Goal: Information Seeking & Learning: Check status

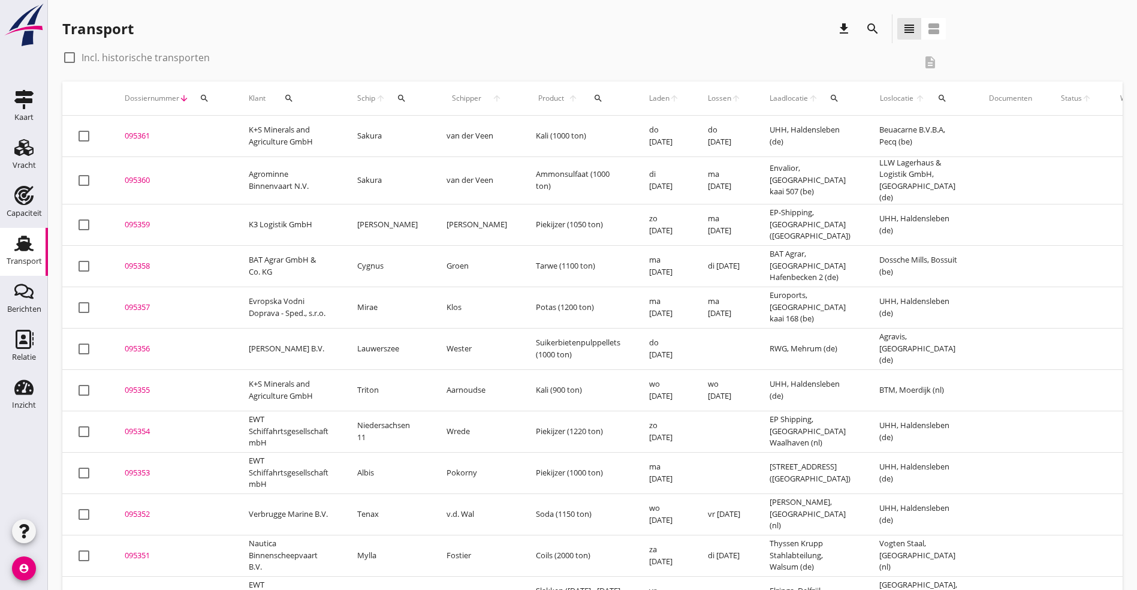
click at [39, 246] on link "Transport Transport" at bounding box center [24, 252] width 48 height 48
click at [32, 343] on use at bounding box center [25, 339] width 18 height 19
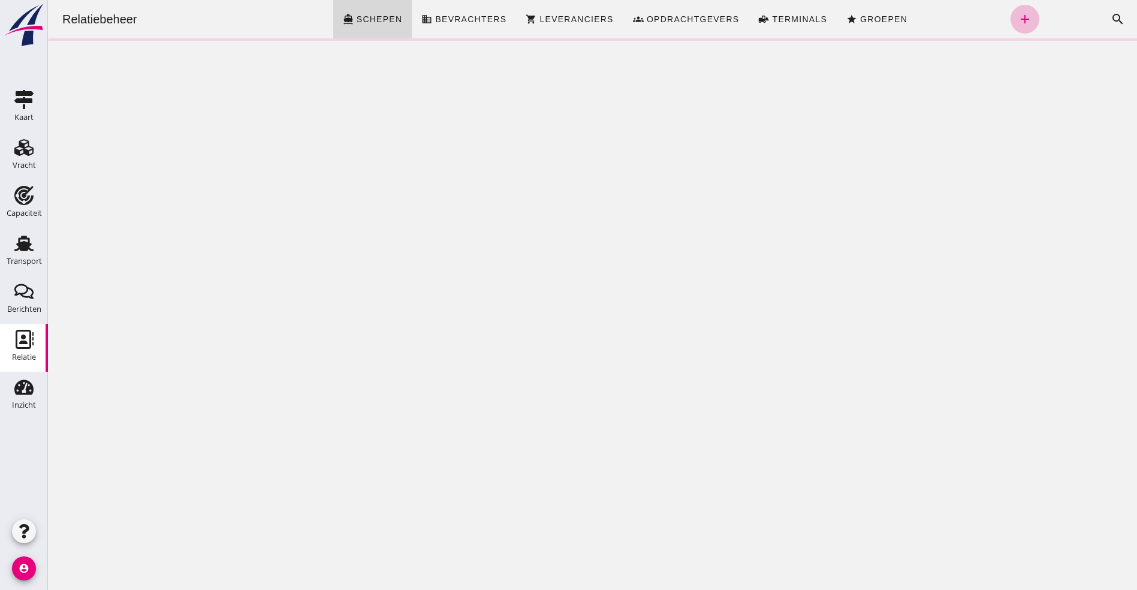
click at [1059, 19] on div "Zoeken... cancel search" at bounding box center [1085, 19] width 93 height 29
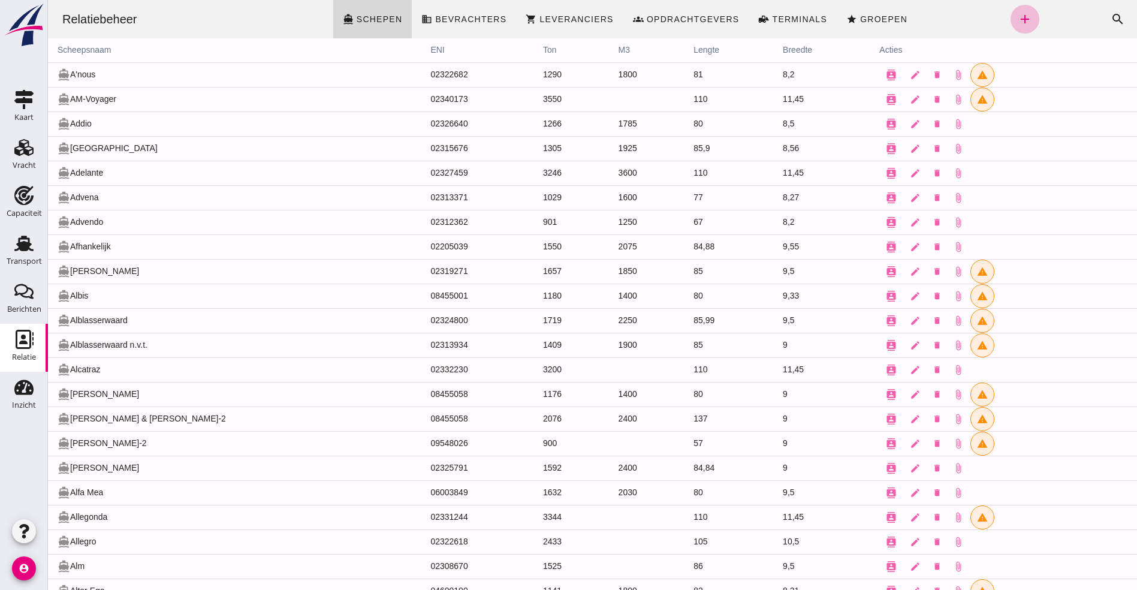
click at [1065, 15] on div "Zoeken... cancel search" at bounding box center [1085, 19] width 93 height 29
click at [1110, 14] on icon "search" at bounding box center [1117, 19] width 14 height 14
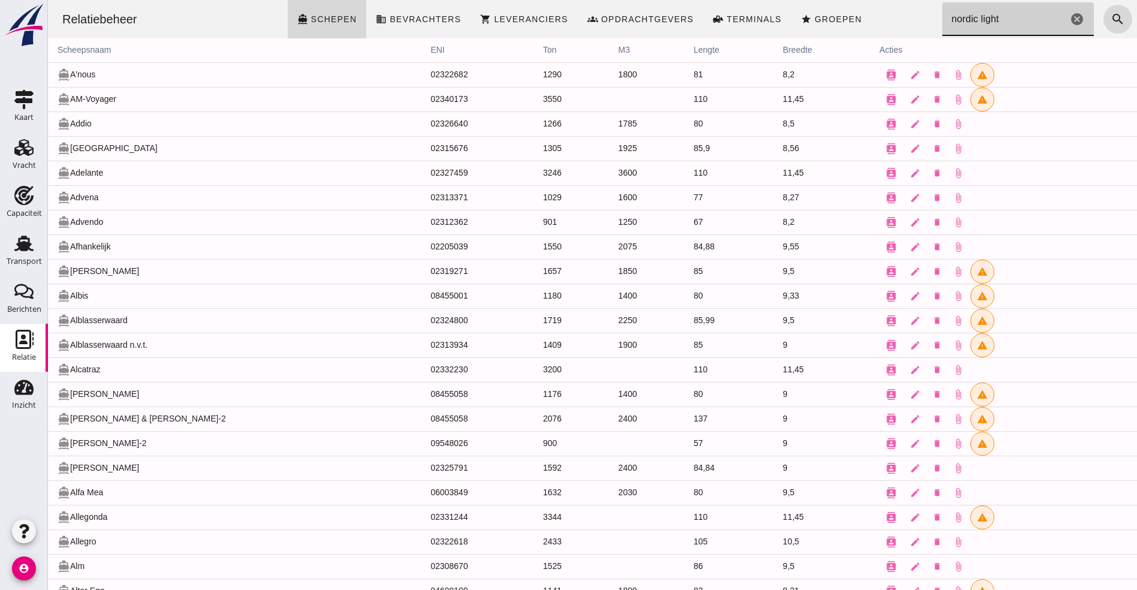
type input "nordic light"
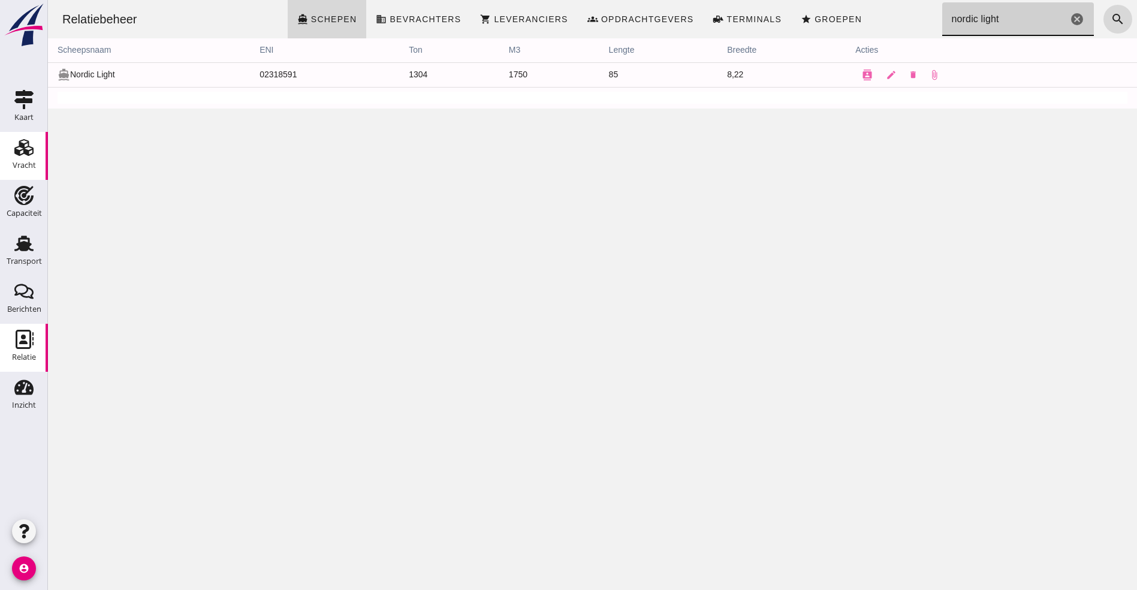
click at [38, 135] on link "Vracht Vracht" at bounding box center [24, 156] width 48 height 48
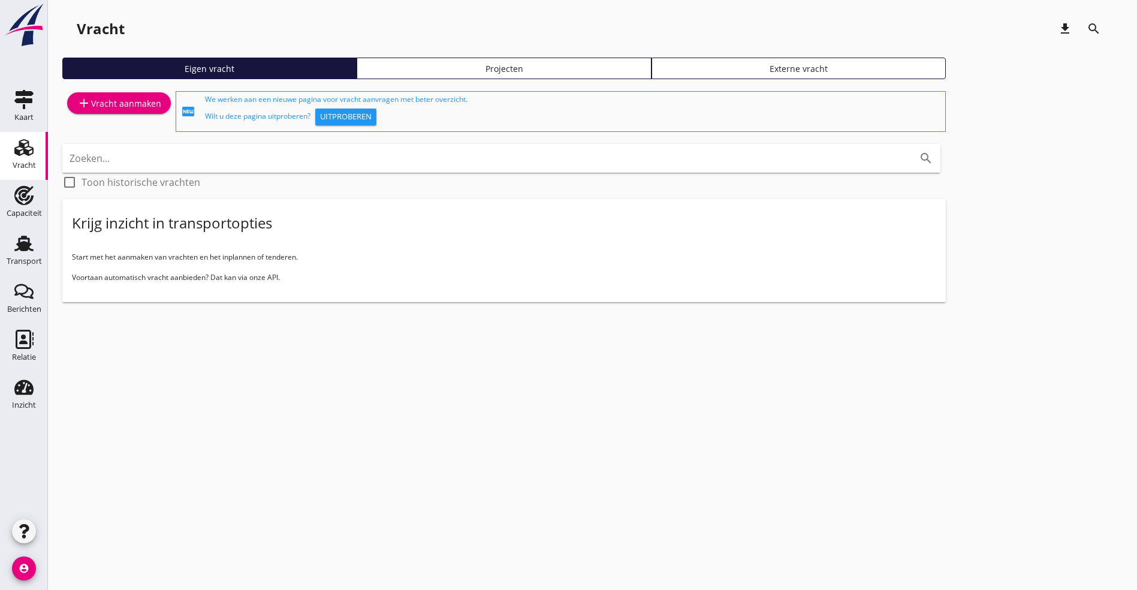
click at [26, 153] on use at bounding box center [23, 147] width 19 height 17
click at [25, 251] on icon "Transport" at bounding box center [23, 243] width 19 height 19
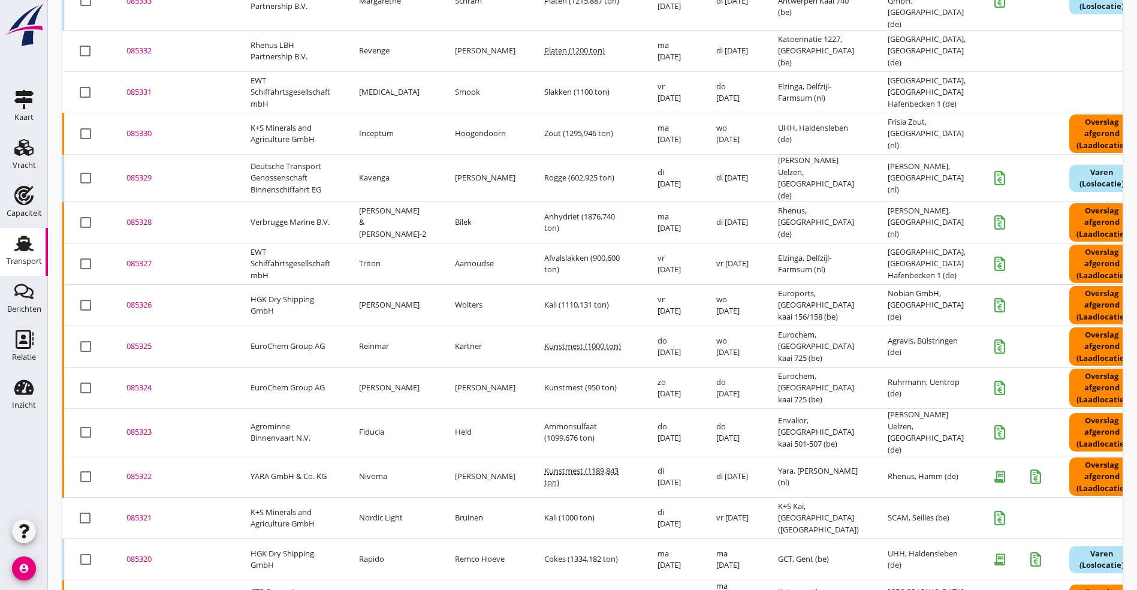
scroll to position [1371, 0]
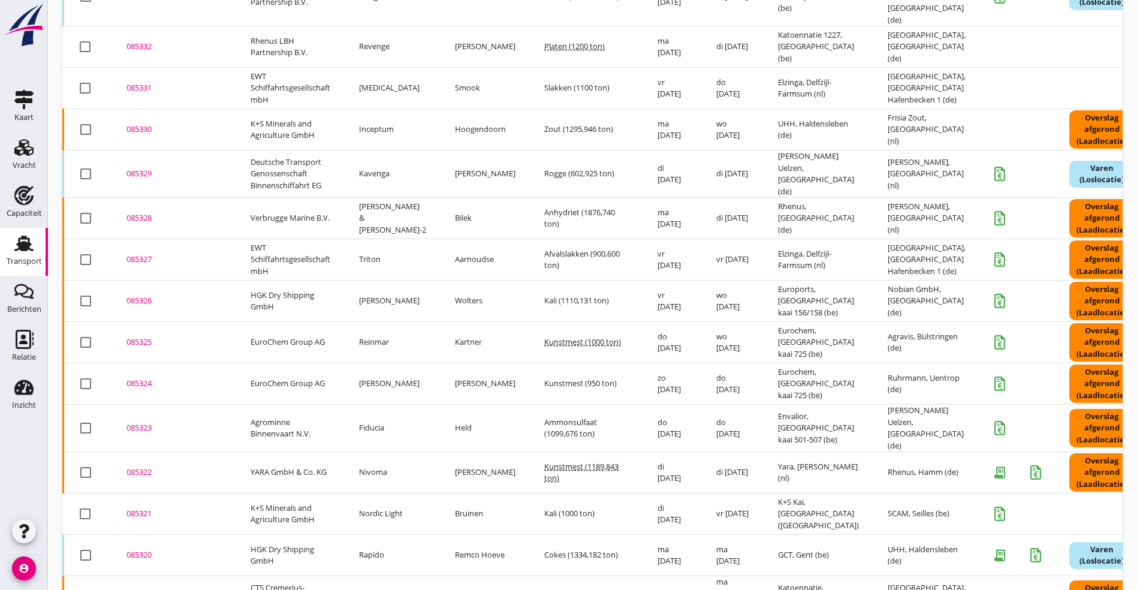
click at [922, 493] on td "SCAM, Seilles (be)" at bounding box center [928, 513] width 110 height 41
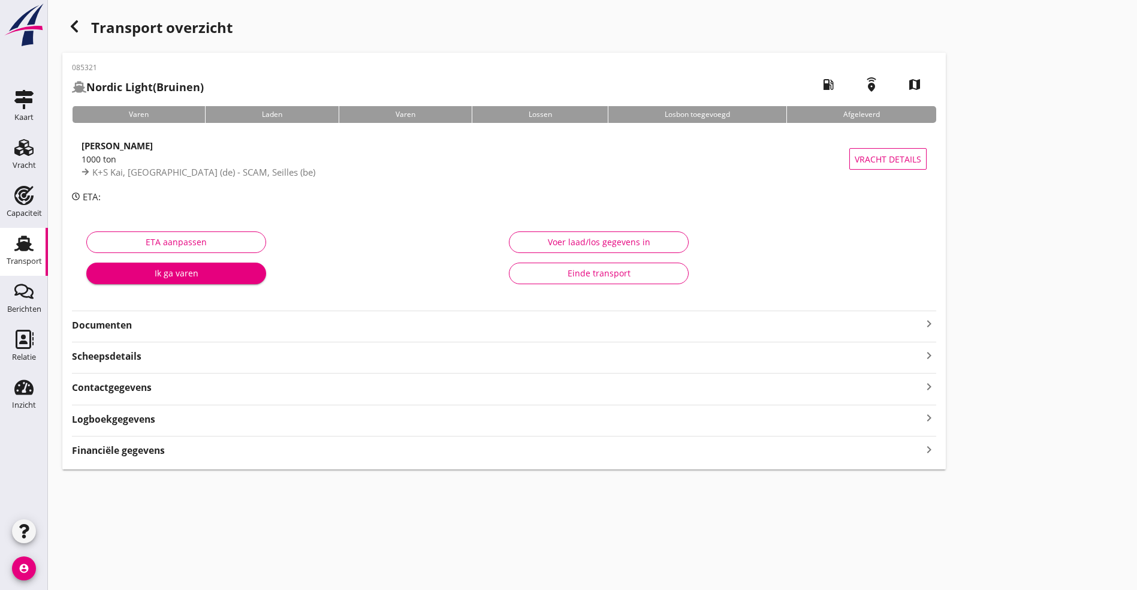
click at [131, 385] on strong "Contactgegevens" at bounding box center [112, 388] width 80 height 14
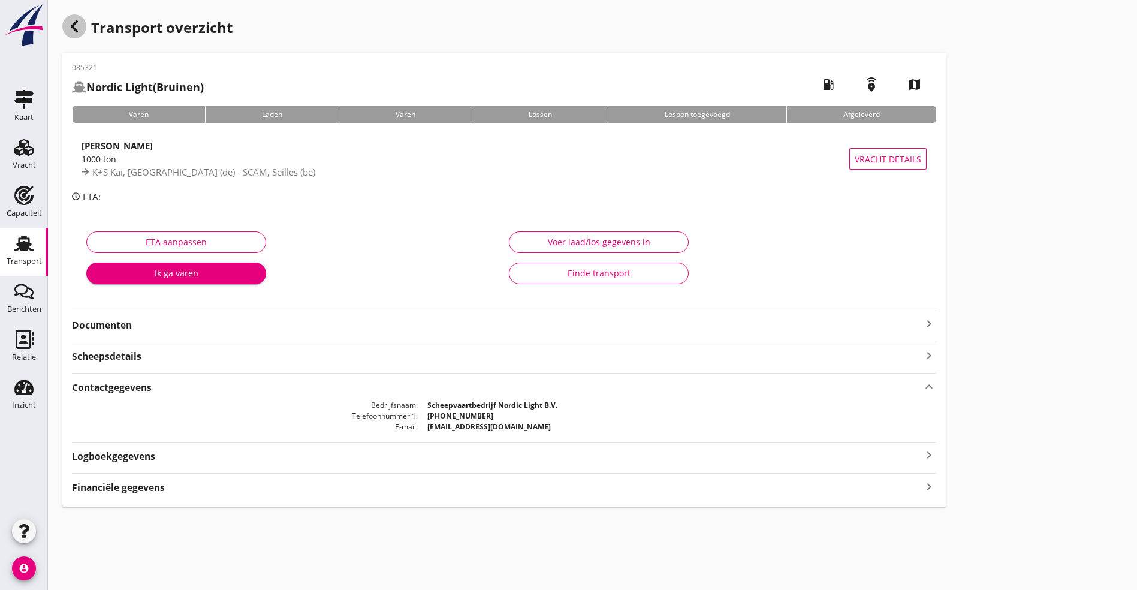
click at [82, 26] on div "button" at bounding box center [74, 26] width 24 height 24
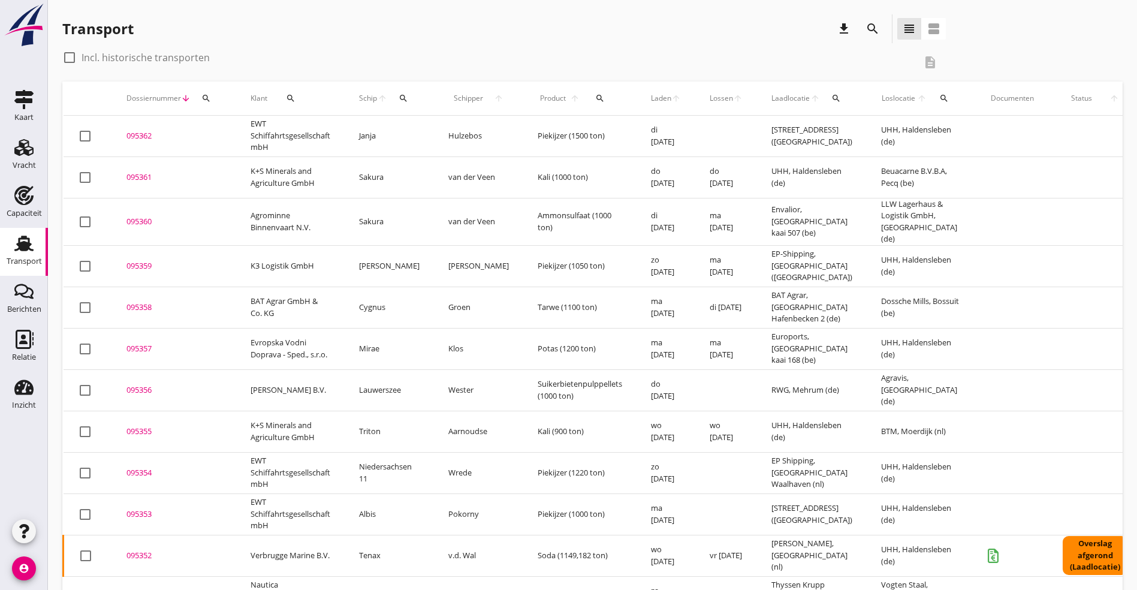
click at [27, 247] on use at bounding box center [23, 244] width 19 height 16
click at [192, 135] on div "095362" at bounding box center [173, 136] width 95 height 12
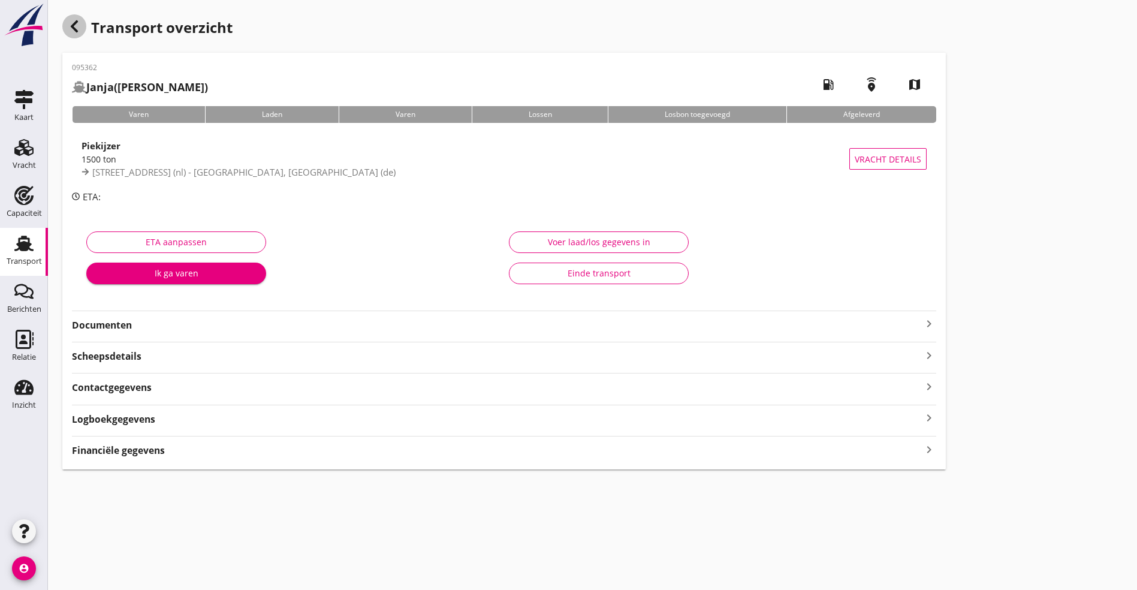
click at [71, 23] on icon "button" at bounding box center [74, 26] width 14 height 14
